Goal: Task Accomplishment & Management: Manage account settings

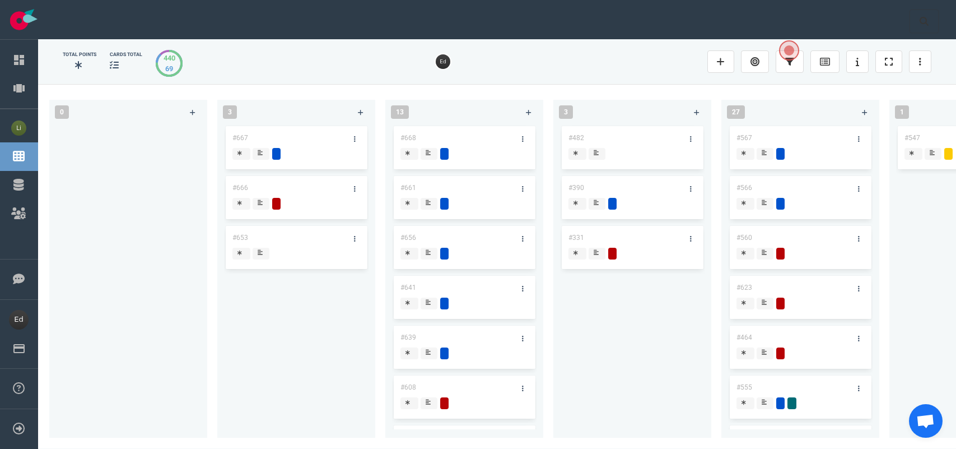
click at [919, 23] on icon at bounding box center [923, 21] width 9 height 9
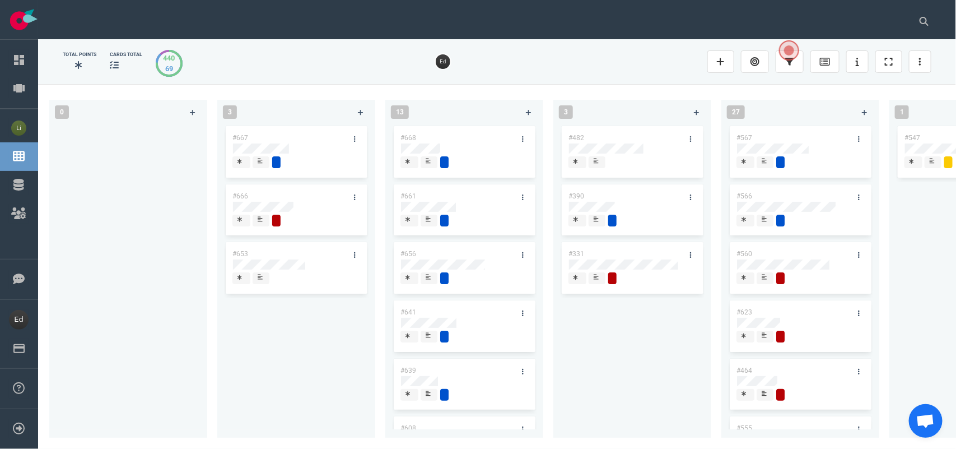
scroll to position [0, 893]
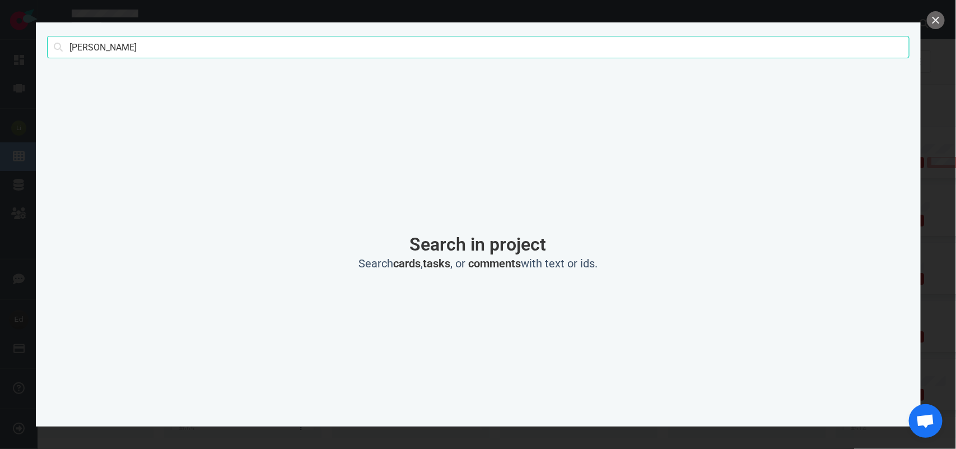
click at [84, 51] on input "[PERSON_NAME]" at bounding box center [478, 47] width 862 height 22
type input "[PERSON_NAME]"
click button "Search" at bounding box center [0, 0] width 0 height 0
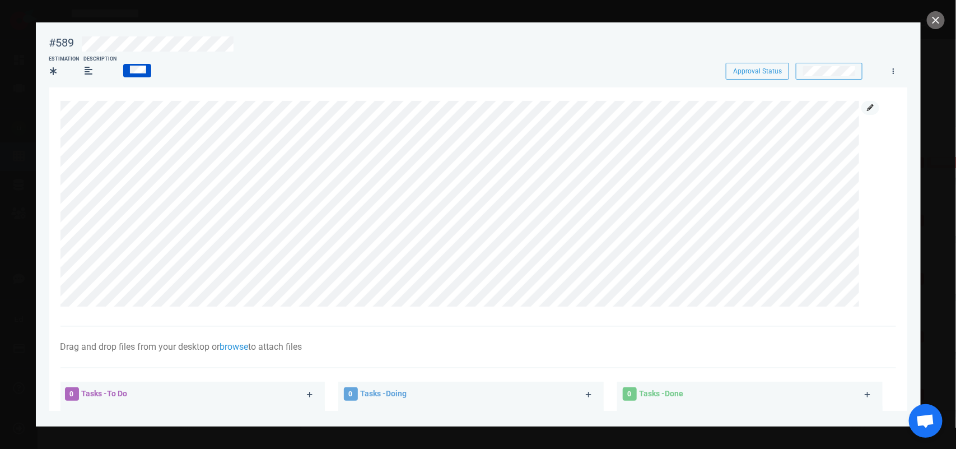
click at [867, 108] on icon at bounding box center [870, 107] width 7 height 7
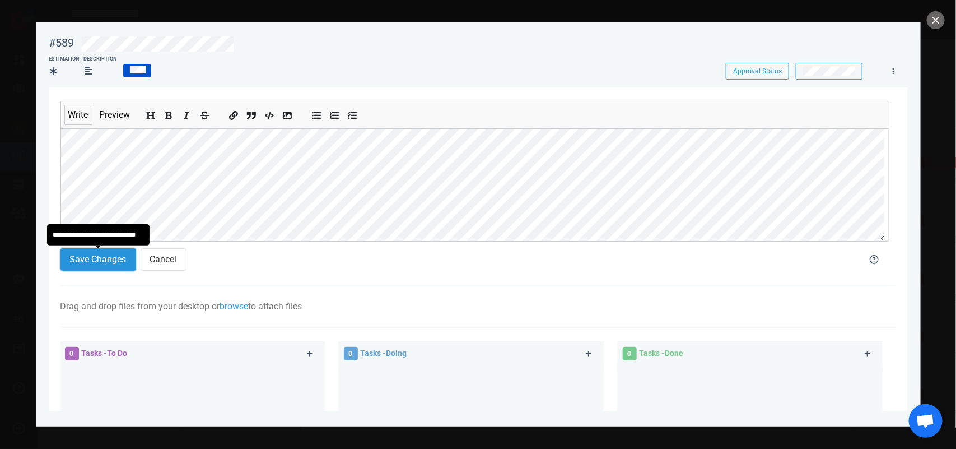
click at [118, 267] on button "Save Changes" at bounding box center [98, 259] width 76 height 22
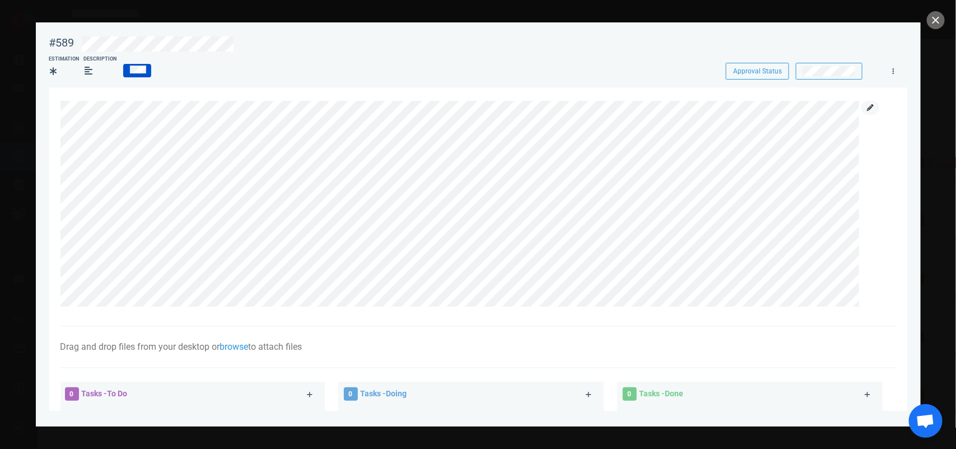
click at [863, 108] on link at bounding box center [870, 108] width 18 height 14
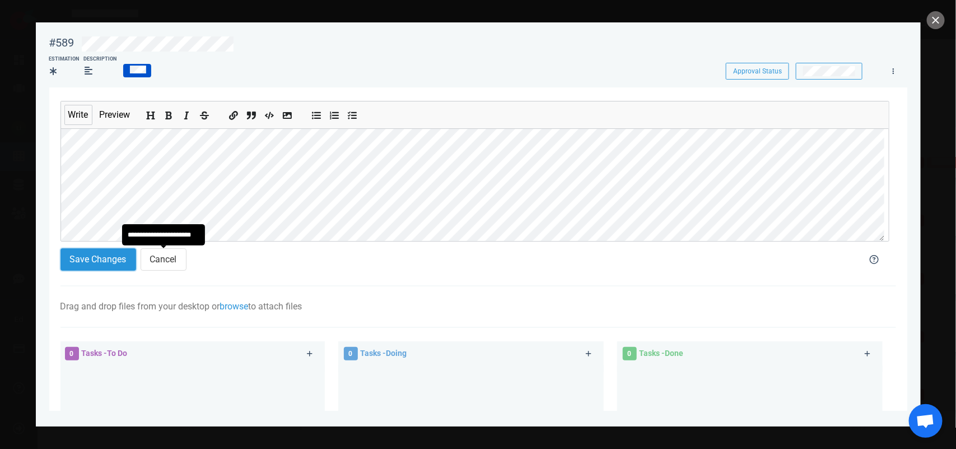
click at [118, 259] on button "Save Changes" at bounding box center [98, 259] width 76 height 22
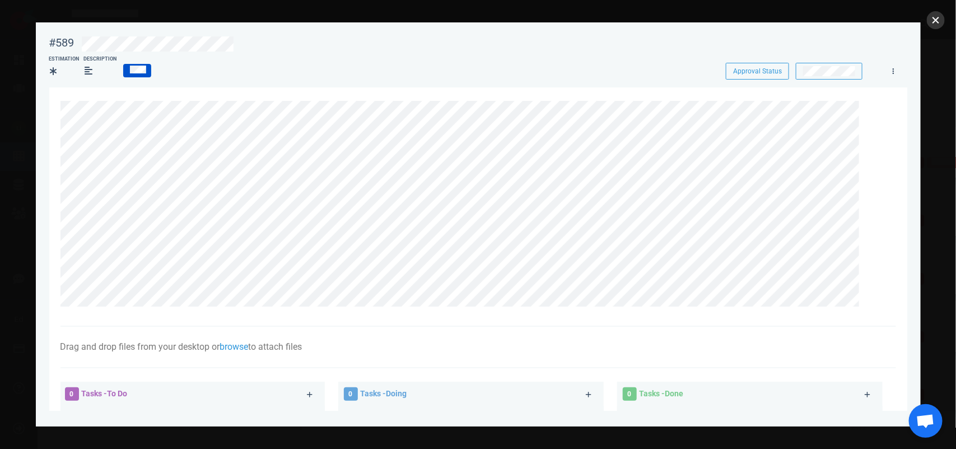
click at [934, 24] on button "close" at bounding box center [936, 20] width 18 height 18
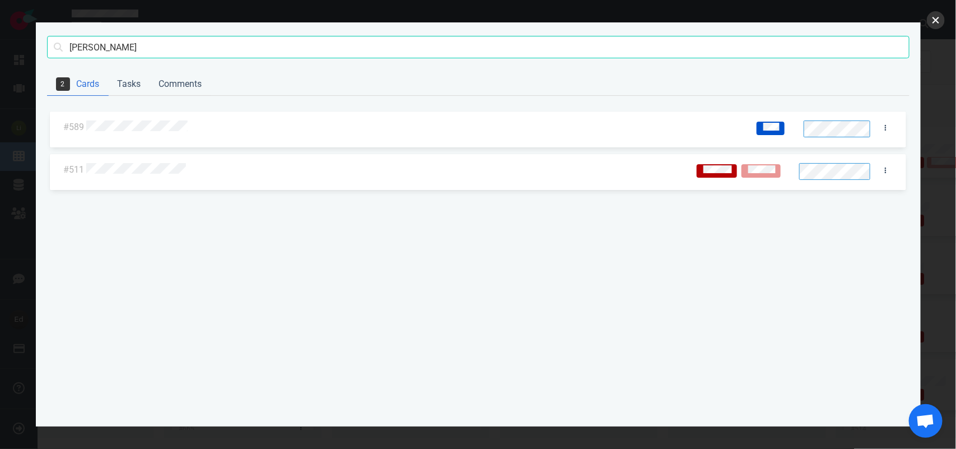
click at [938, 28] on button "close" at bounding box center [936, 20] width 18 height 18
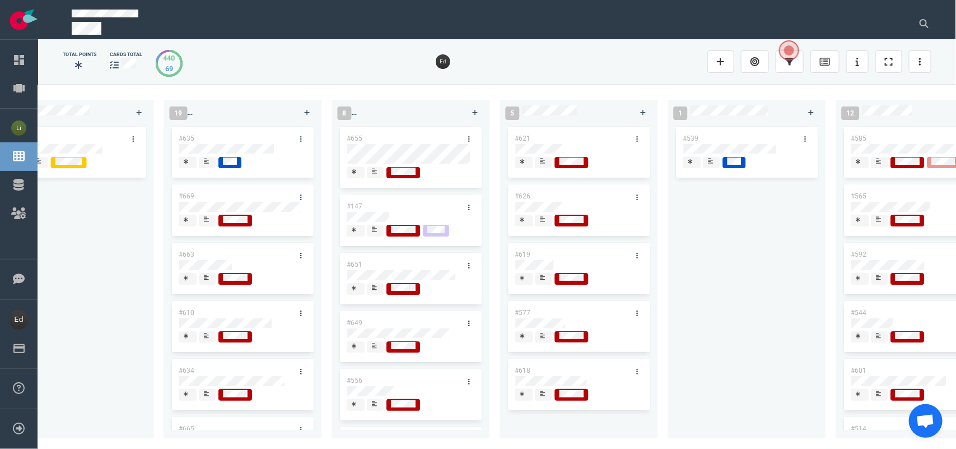
click at [919, 34] on div at bounding box center [920, 24] width 35 height 36
click at [923, 20] on icon at bounding box center [923, 23] width 9 height 9
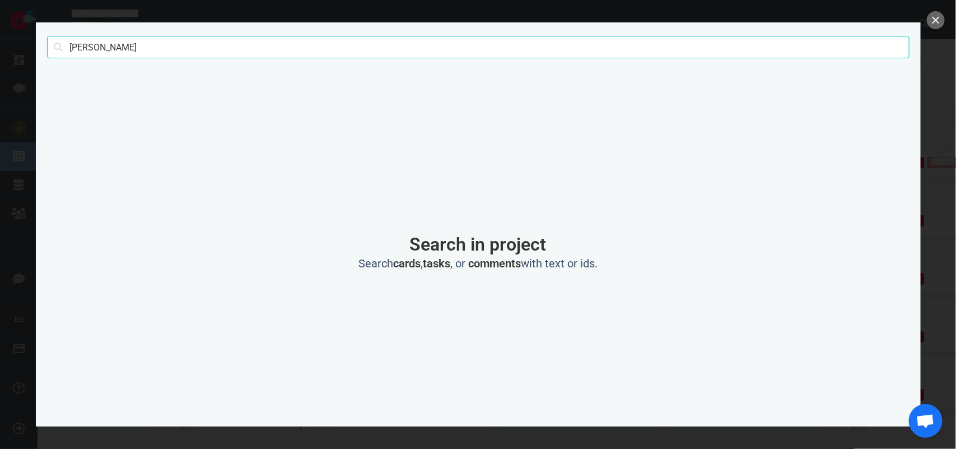
click at [86, 49] on input "[PERSON_NAME]" at bounding box center [478, 47] width 862 height 22
click button "Search" at bounding box center [0, 0] width 0 height 0
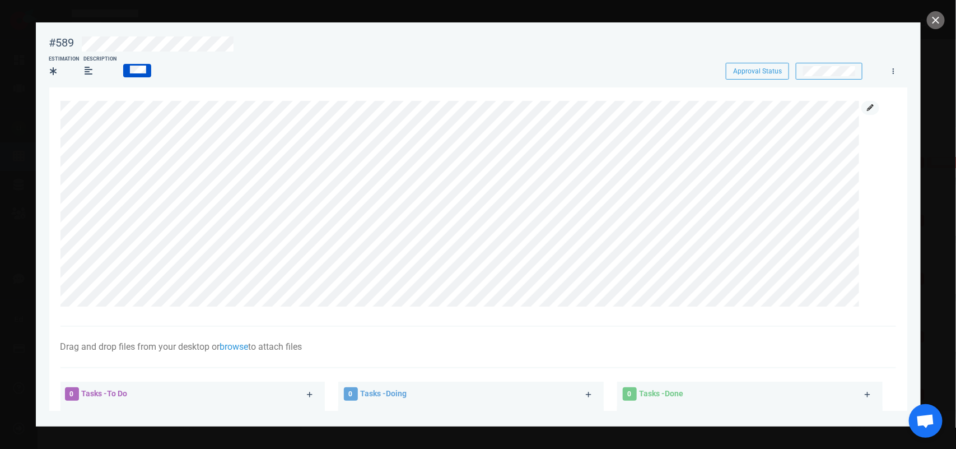
click at [868, 106] on icon at bounding box center [870, 107] width 7 height 7
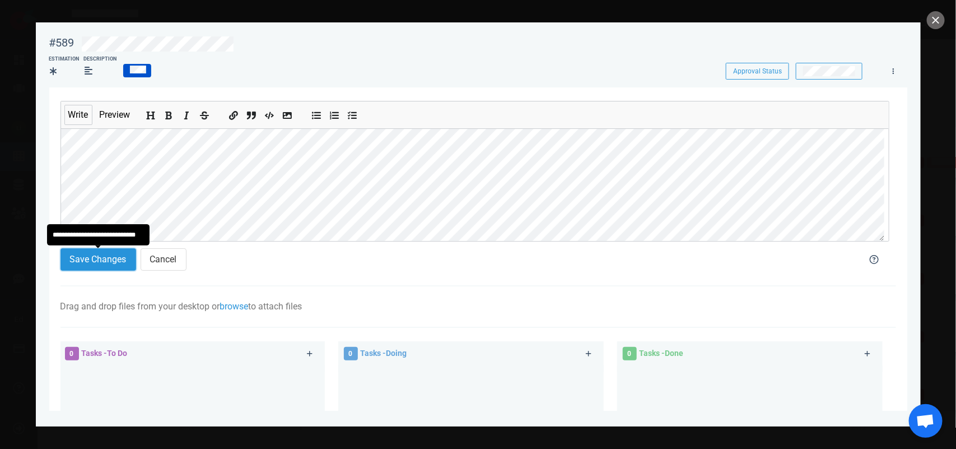
click at [97, 269] on button "Save Changes" at bounding box center [98, 259] width 76 height 22
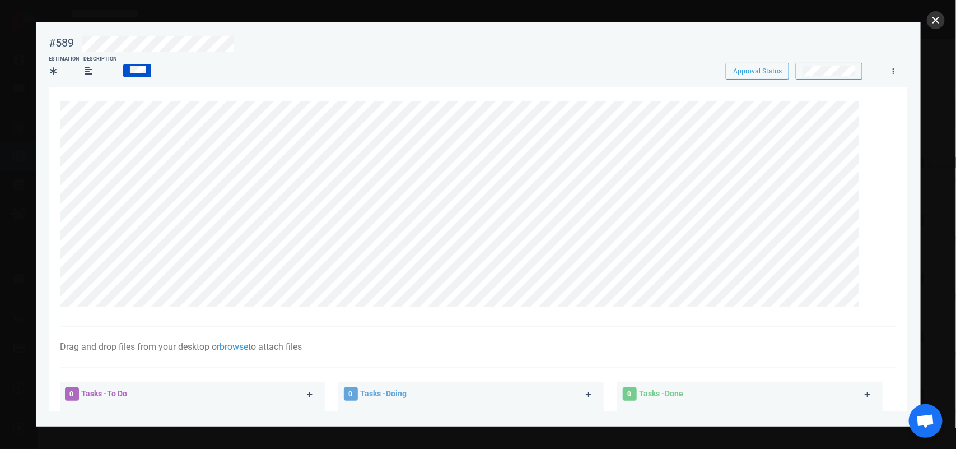
click at [934, 12] on button "close" at bounding box center [936, 20] width 18 height 18
